Goal: Check status: Verify the current state of an ongoing process or item

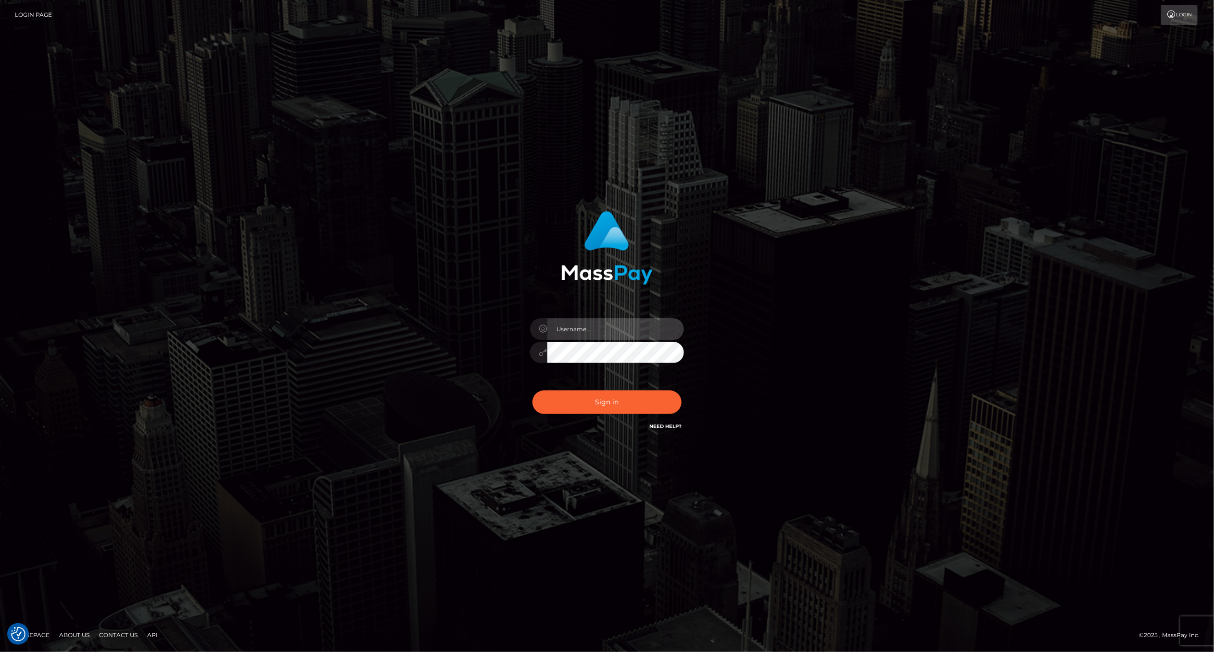
click at [608, 324] on input "text" at bounding box center [615, 329] width 137 height 22
type input "ashbil"
click at [577, 412] on button "Sign in" at bounding box center [606, 402] width 149 height 24
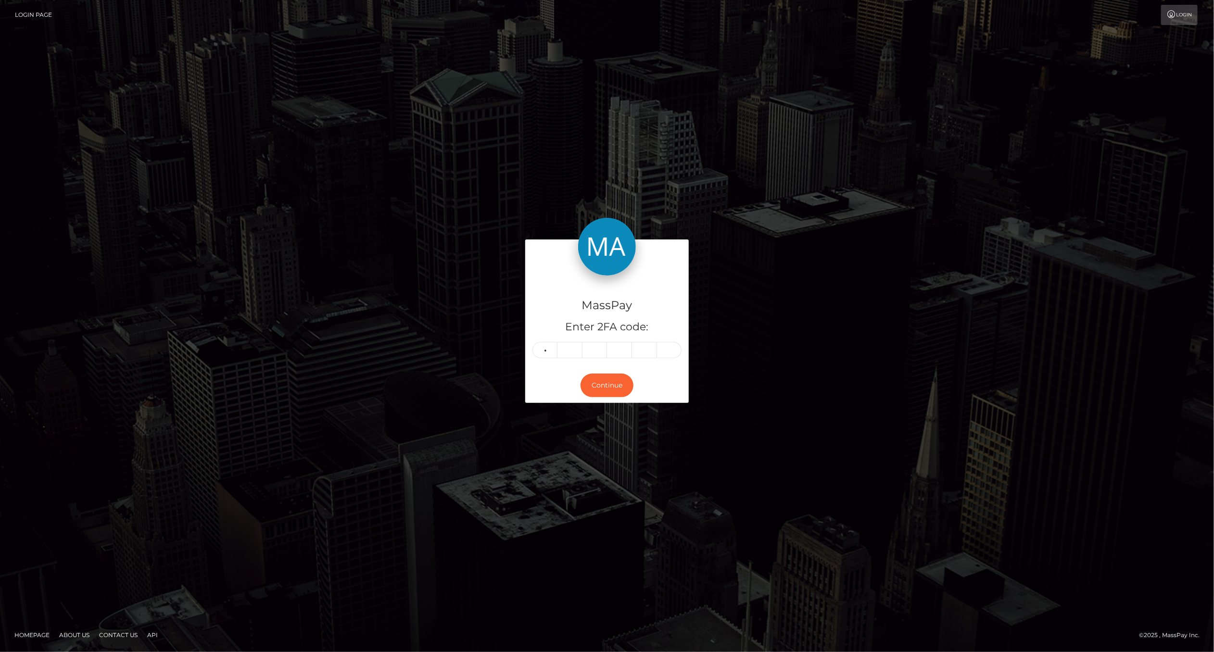
type input "9"
type input "3"
type input "8"
type input "3"
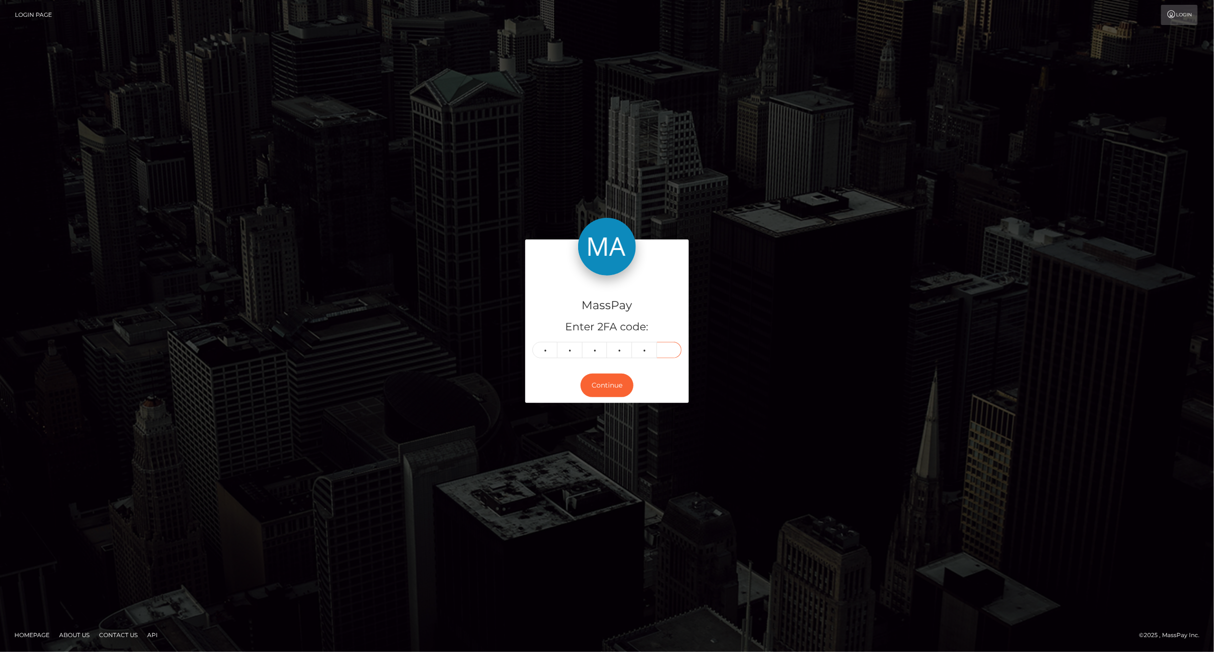
type input "7"
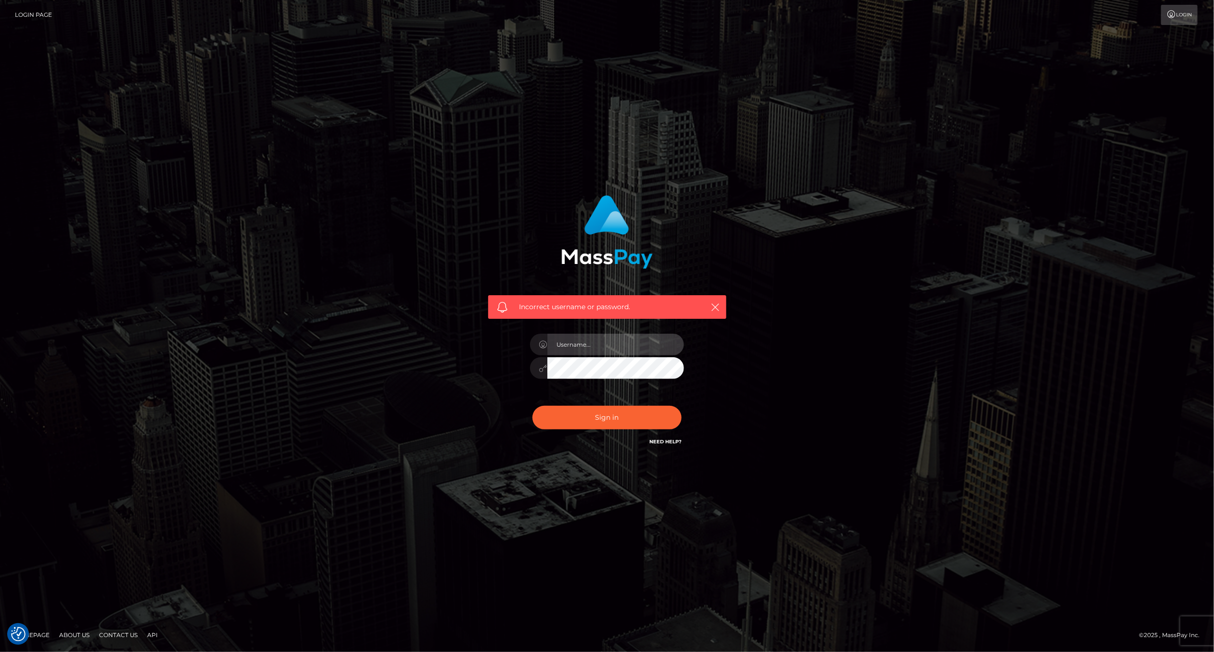
drag, startPoint x: 571, startPoint y: 335, endPoint x: 571, endPoint y: 342, distance: 7.7
click at [571, 338] on input "text" at bounding box center [615, 345] width 137 height 22
type input "ashbil"
click at [606, 412] on button "Sign in" at bounding box center [606, 418] width 149 height 24
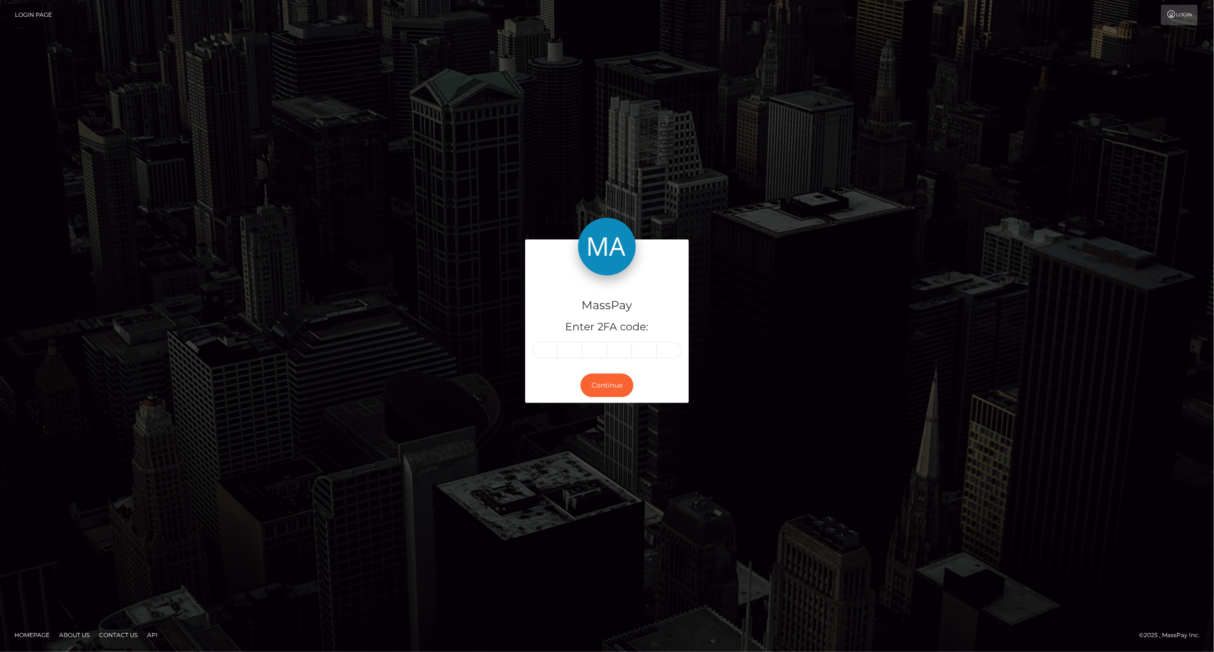
click at [547, 351] on input "text" at bounding box center [544, 350] width 25 height 16
type input "1"
type input "2"
type input "9"
type input "3"
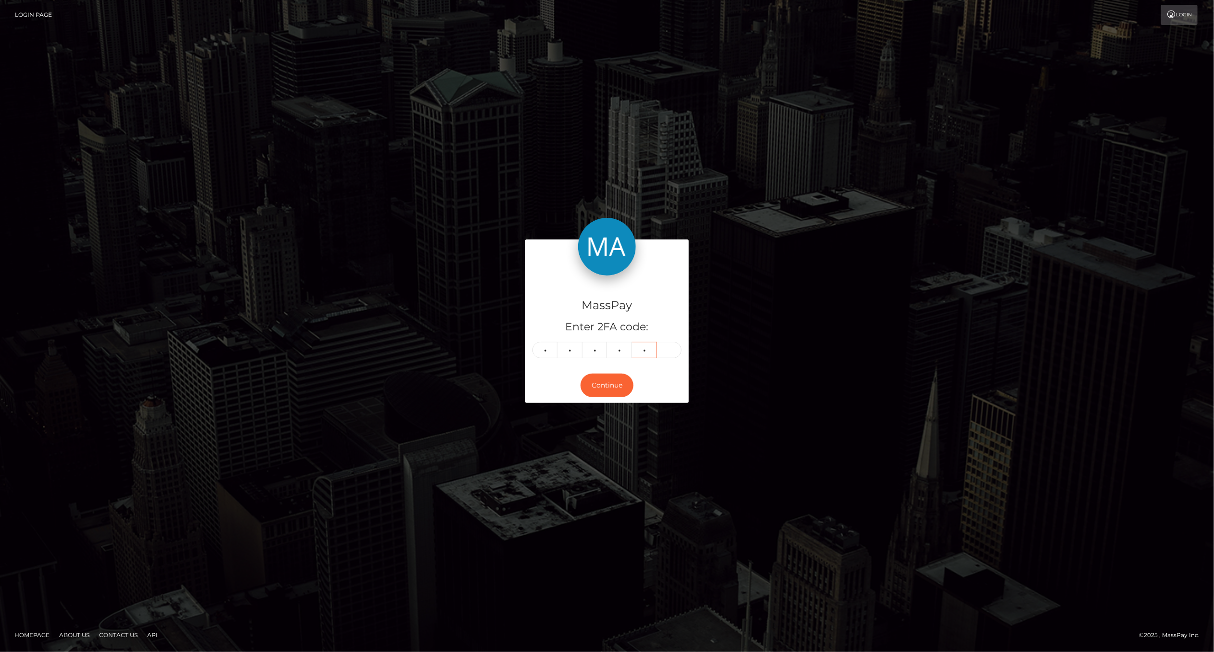
type input "0"
type input "2"
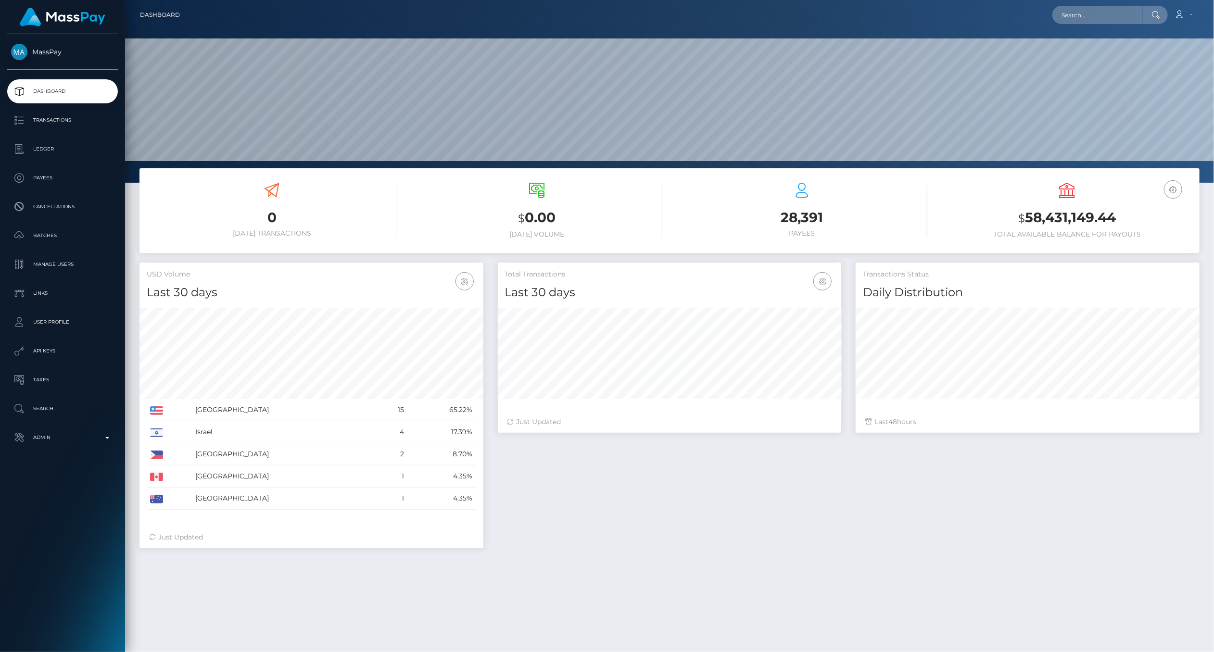
scroll to position [170, 344]
click at [114, 434] on link "Admin" at bounding box center [62, 438] width 111 height 24
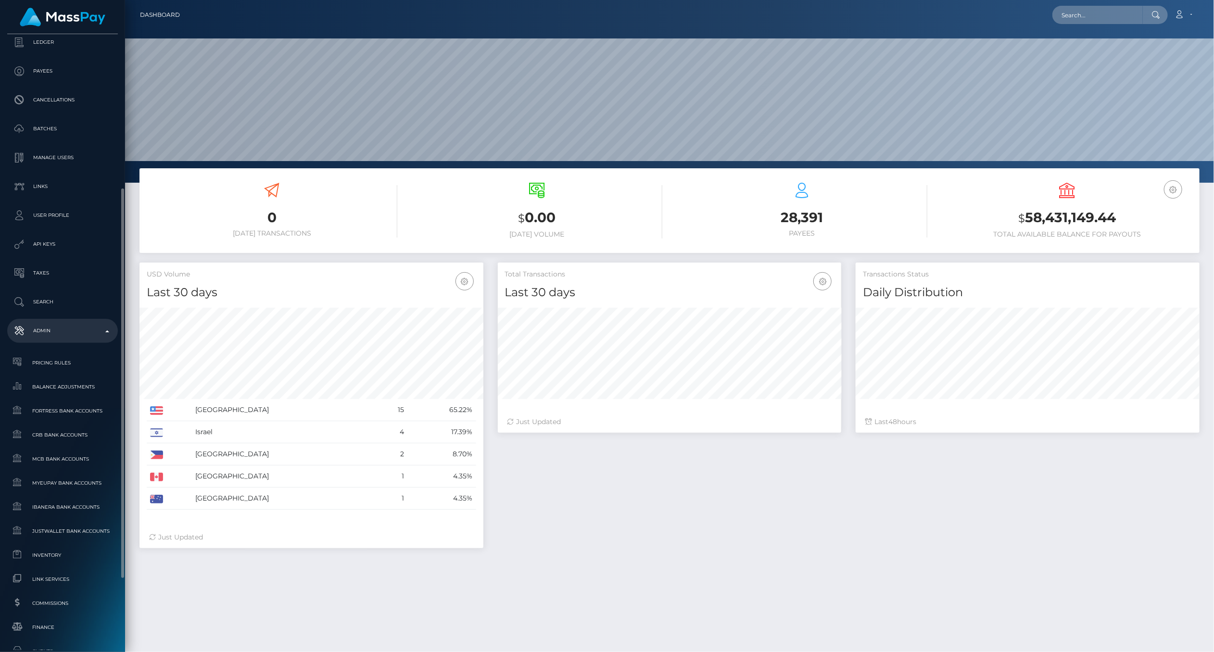
scroll to position [160, 0]
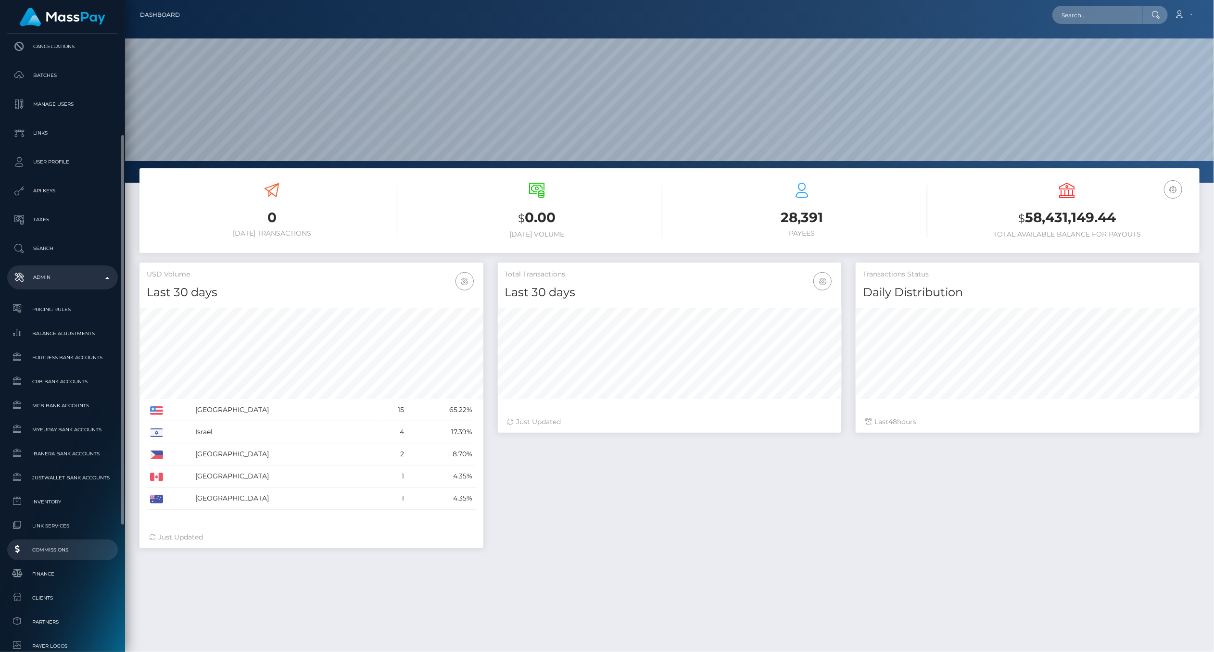
click at [64, 551] on span "Commissions" at bounding box center [62, 549] width 103 height 11
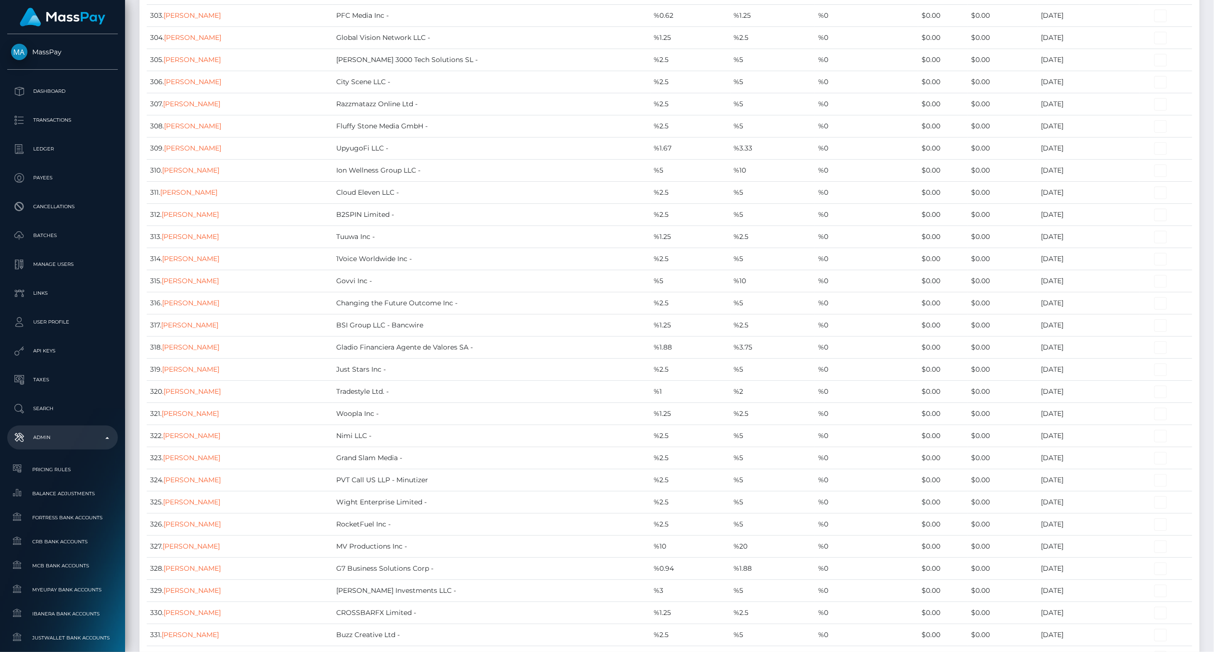
scroll to position [9557, 0]
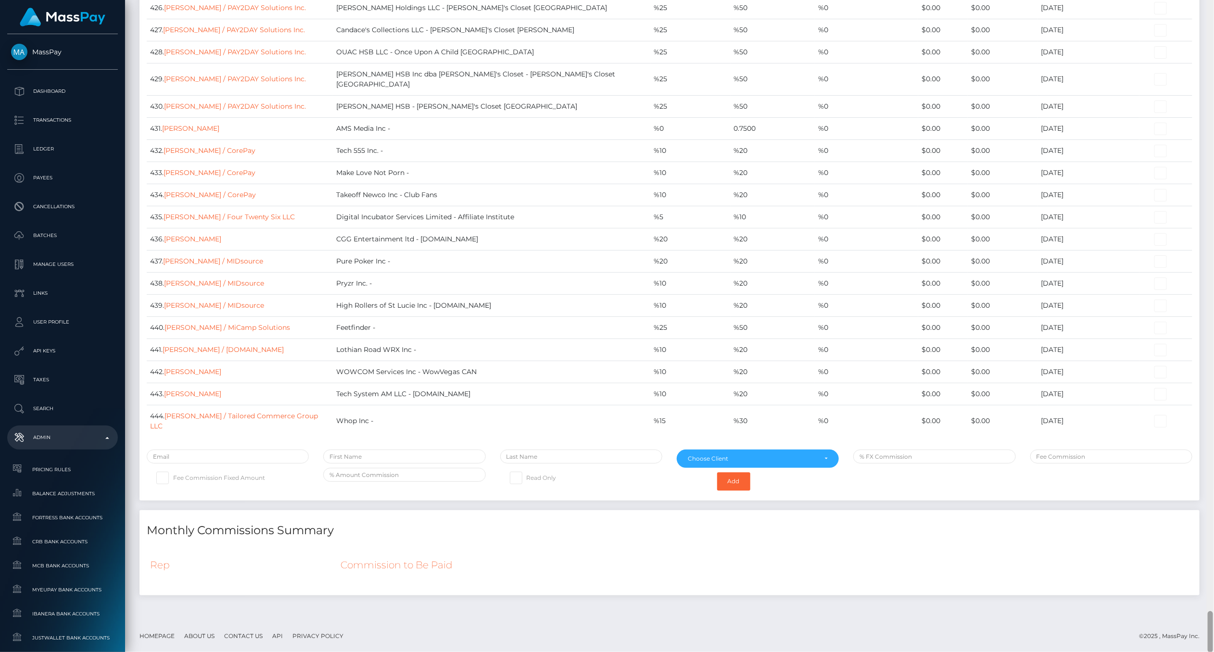
drag, startPoint x: 1210, startPoint y: 39, endPoint x: 1227, endPoint y: 641, distance: 602.7
click at [1213, 641] on html "MassPay Dashboard Transactions Ledger Payees Cancellations Links" at bounding box center [607, 326] width 1214 height 652
click at [884, 536] on h4 "Monthly Commissions Summary" at bounding box center [669, 530] width 1045 height 17
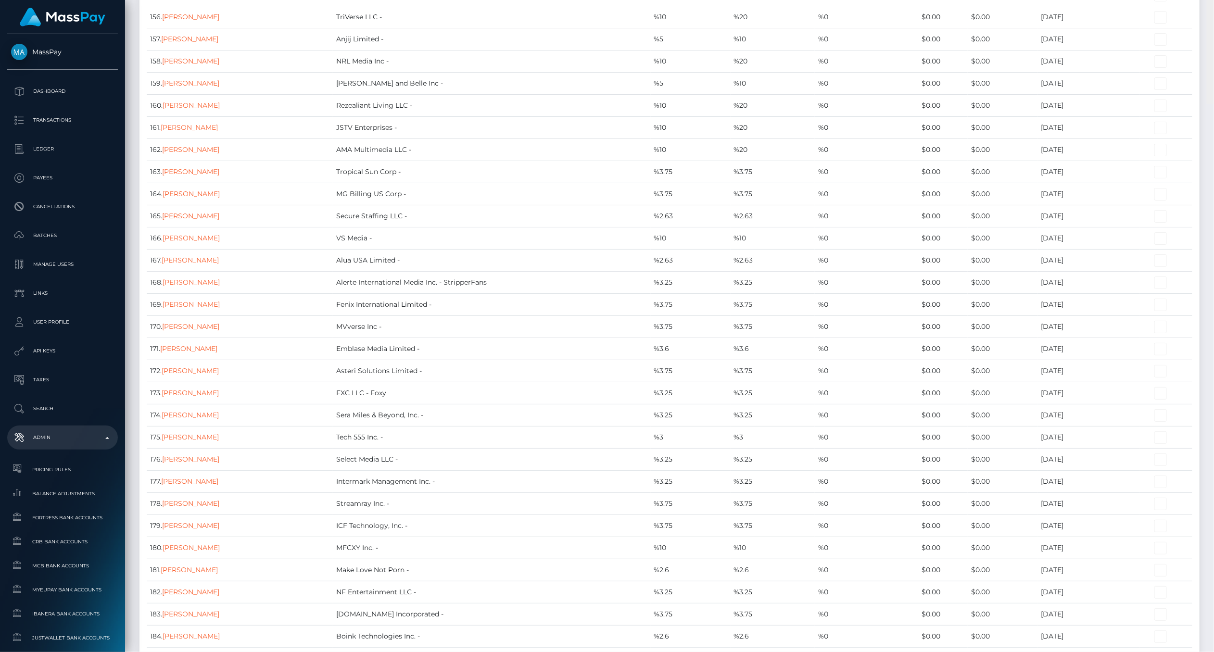
scroll to position [0, 0]
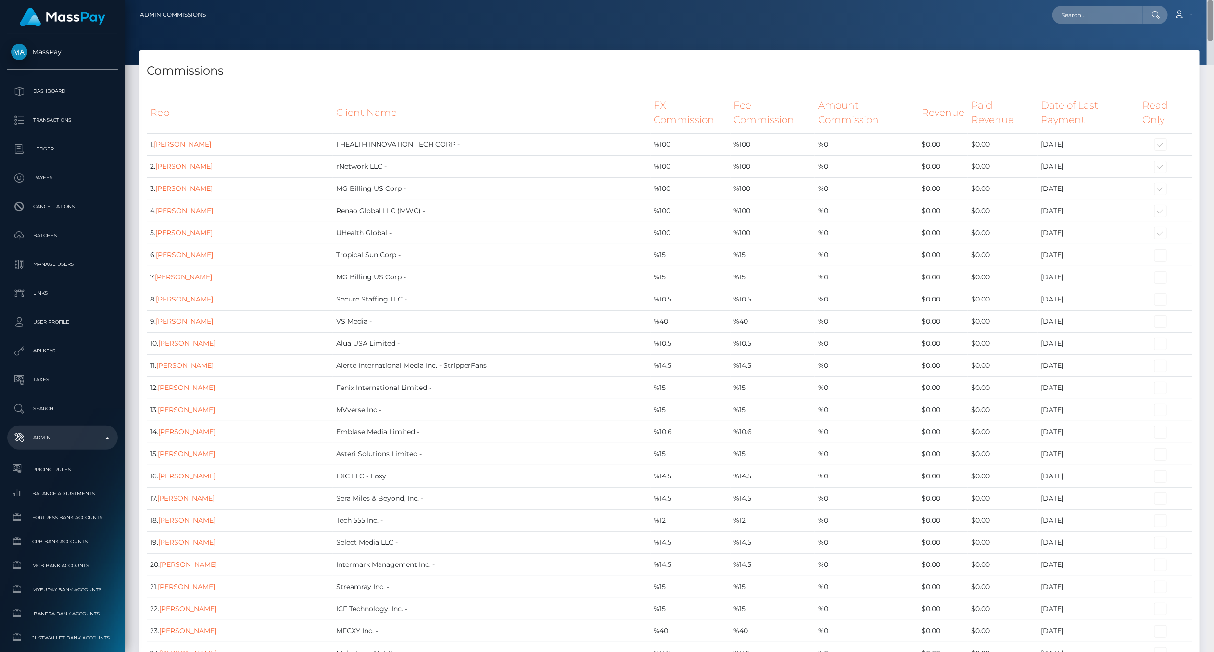
drag, startPoint x: 1210, startPoint y: 621, endPoint x: 1151, endPoint y: -25, distance: 649.4
click at [1151, 0] on html "MassPay Dashboard Transactions Ledger Payees Cancellations Links" at bounding box center [607, 326] width 1214 height 652
